Goal: Transaction & Acquisition: Book appointment/travel/reservation

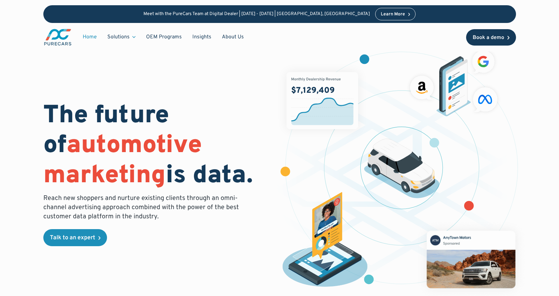
click at [494, 37] on div "Book a demo" at bounding box center [487, 37] width 31 height 5
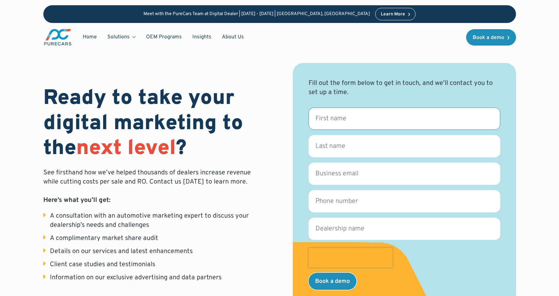
click at [345, 124] on input "First name *" at bounding box center [404, 119] width 192 height 22
type input "Chase"
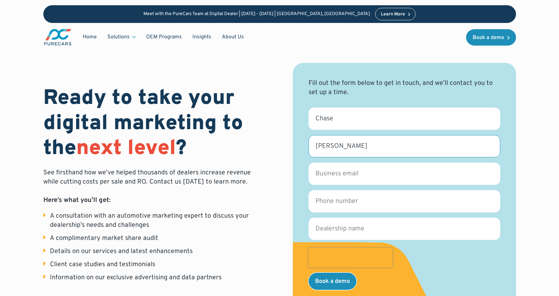
type input "[PERSON_NAME]"
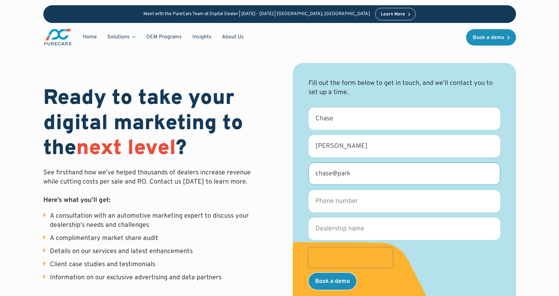
type input "[EMAIL_ADDRESS][DOMAIN_NAME]"
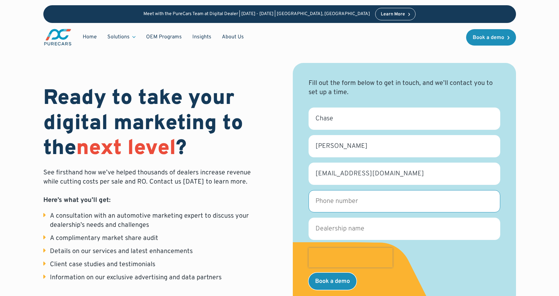
click at [357, 206] on input "Phone number *" at bounding box center [404, 201] width 192 height 22
type input "3853150461"
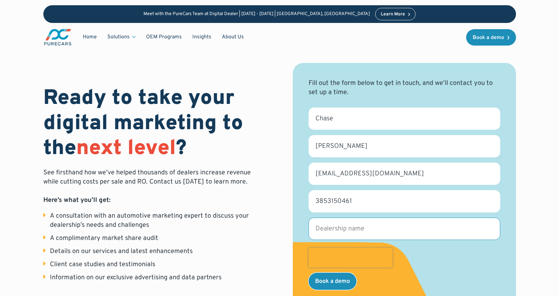
click at [428, 224] on input "Dealership name *" at bounding box center [404, 229] width 192 height 22
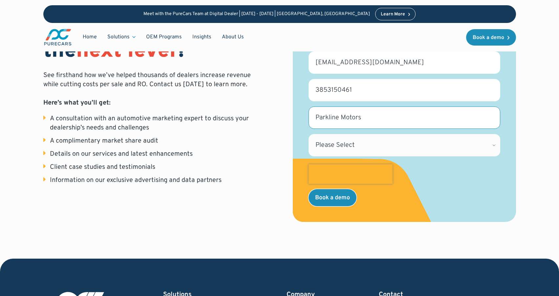
scroll to position [112, 0]
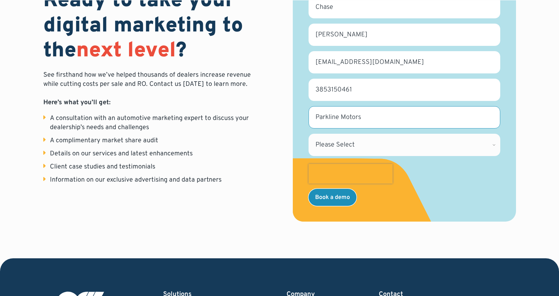
type input "Parkline Motors"
click at [425, 145] on select "Please Select [US_STATE] [US_STATE] [GEOGRAPHIC_DATA] [US_STATE] [US_STATE] [GE…" at bounding box center [404, 145] width 192 height 22
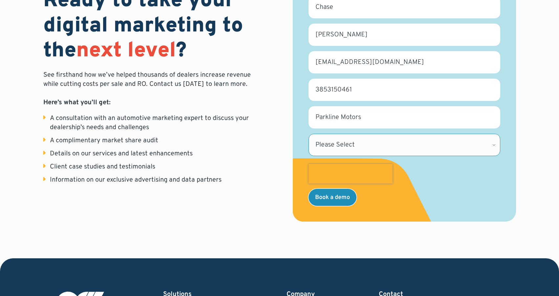
select select "UT"
click at [308, 134] on select "Please Select [US_STATE] [US_STATE] [GEOGRAPHIC_DATA] [US_STATE] [US_STATE] [GE…" at bounding box center [404, 145] width 192 height 22
click at [335, 196] on input "Book a demo" at bounding box center [332, 197] width 48 height 17
